Goal: Information Seeking & Learning: Find specific fact

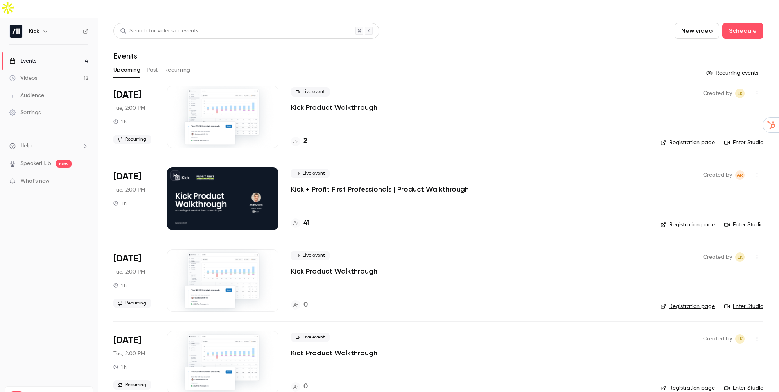
click at [308, 218] on h4 "41" at bounding box center [307, 223] width 6 height 11
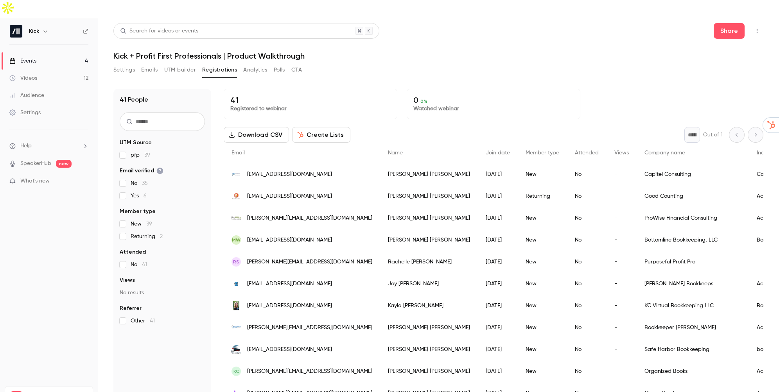
click at [288, 79] on div "41 People UTM Source pfp 39 Email verified No 35 Yes 6 Member type New 39 Retur…" at bounding box center [438, 240] width 650 height 323
click at [150, 233] on span "Returning 2" at bounding box center [147, 237] width 32 height 8
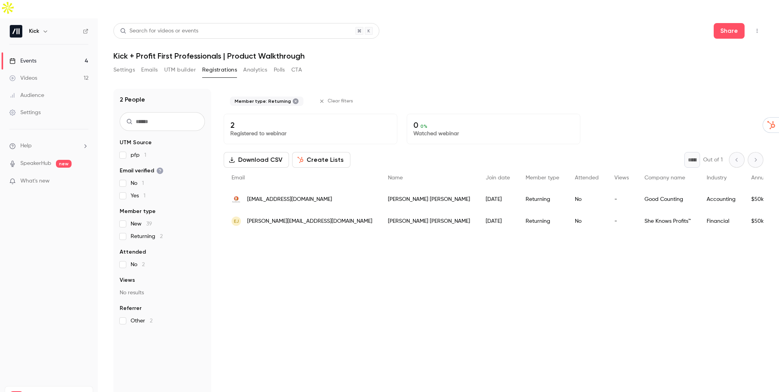
click at [55, 52] on link "Events 4" at bounding box center [49, 60] width 98 height 17
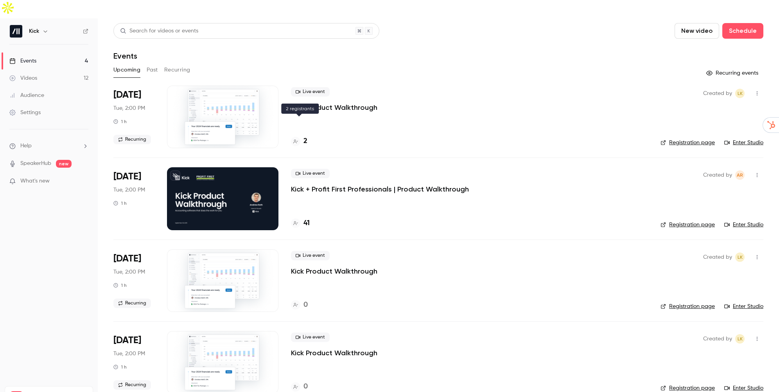
click at [302, 136] on div "2" at bounding box center [299, 141] width 16 height 11
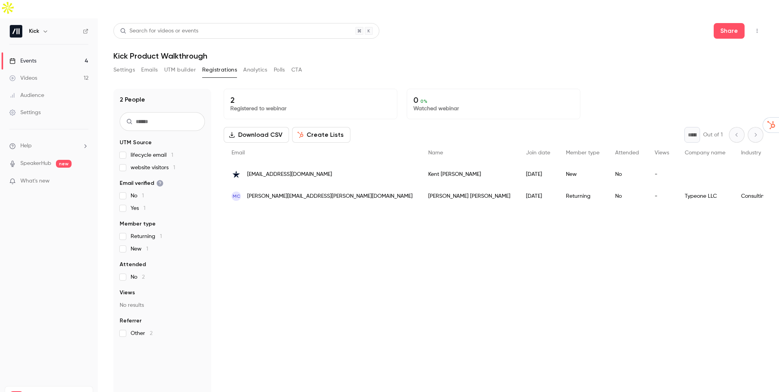
click at [70, 52] on link "Events 4" at bounding box center [49, 60] width 98 height 17
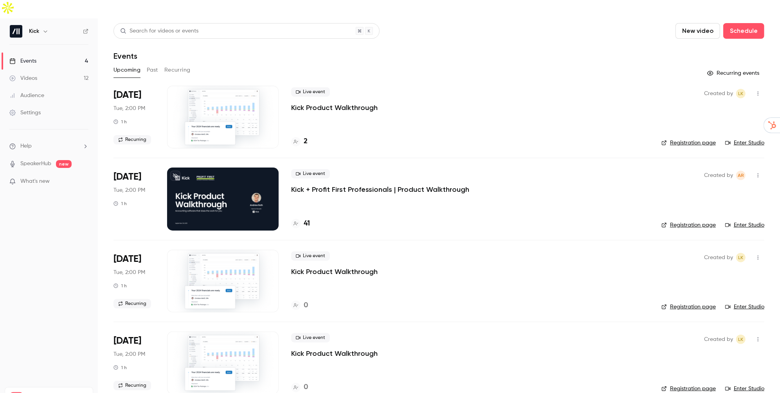
click at [152, 64] on button "Past" at bounding box center [152, 70] width 11 height 13
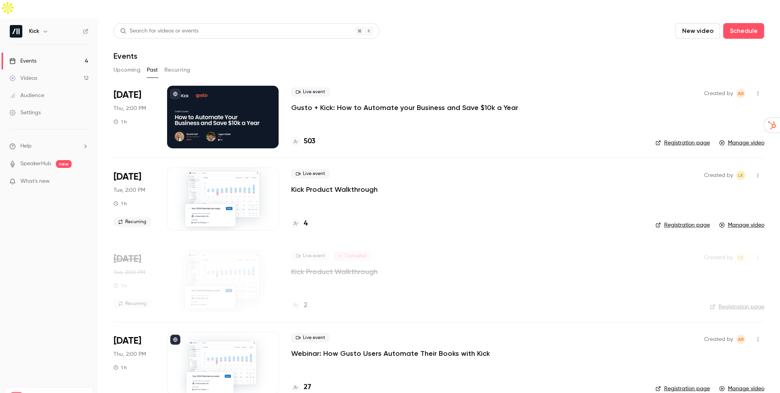
click at [309, 136] on h4 "503" at bounding box center [310, 141] width 12 height 11
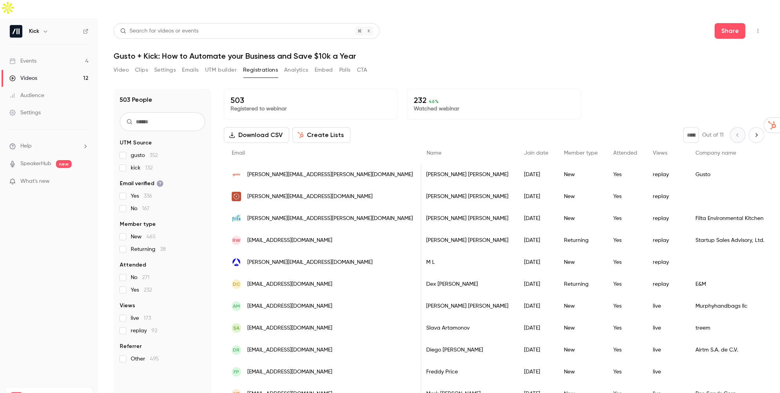
scroll to position [0, 2]
click at [296, 171] on span "[PERSON_NAME][EMAIL_ADDRESS][PERSON_NAME][DOMAIN_NAME]" at bounding box center [329, 175] width 165 height 8
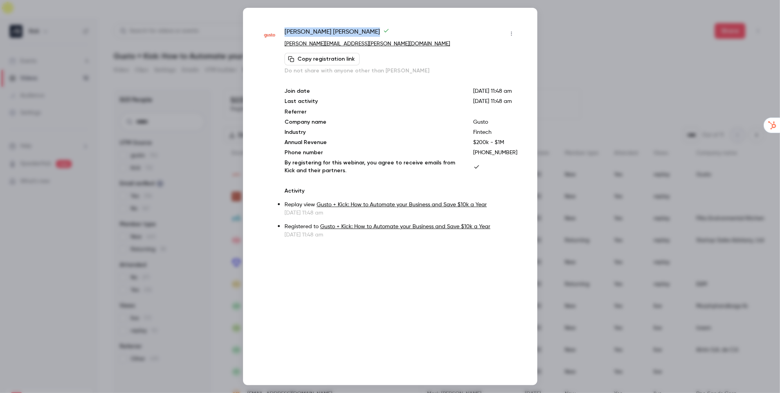
drag, startPoint x: 349, startPoint y: 31, endPoint x: 285, endPoint y: 36, distance: 63.9
click at [285, 36] on span "[PERSON_NAME]" at bounding box center [336, 33] width 105 height 13
copy span "[PERSON_NAME]"
